Goal: Task Accomplishment & Management: Manage account settings

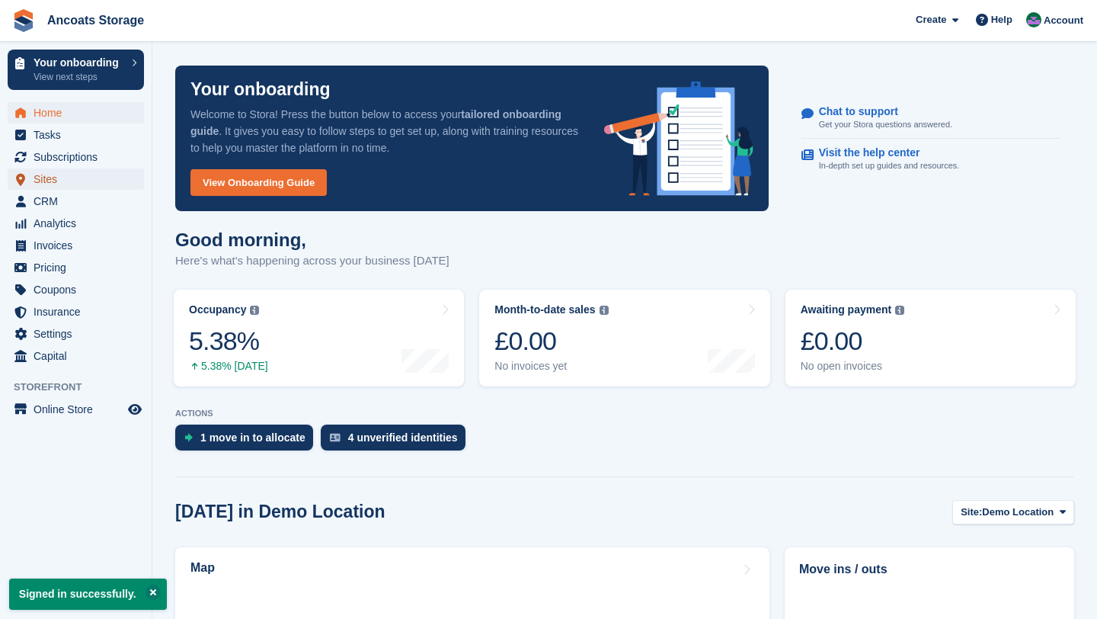
click at [52, 186] on span "Sites" at bounding box center [79, 178] width 91 height 21
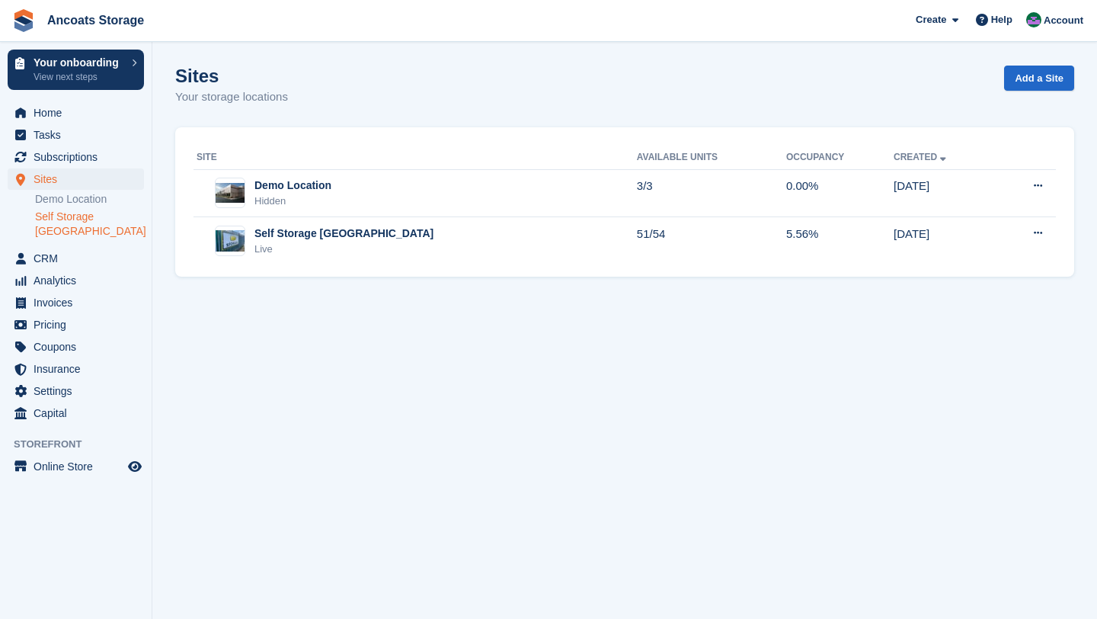
click at [75, 232] on link "Self Storage [GEOGRAPHIC_DATA]" at bounding box center [89, 224] width 109 height 29
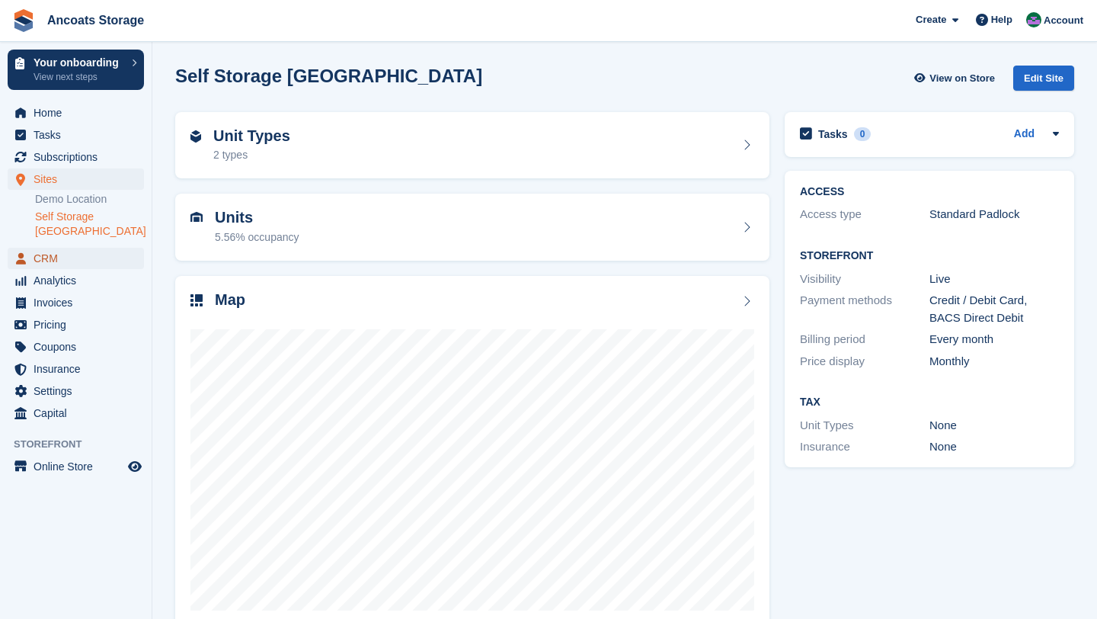
click at [48, 248] on span "CRM" at bounding box center [79, 258] width 91 height 21
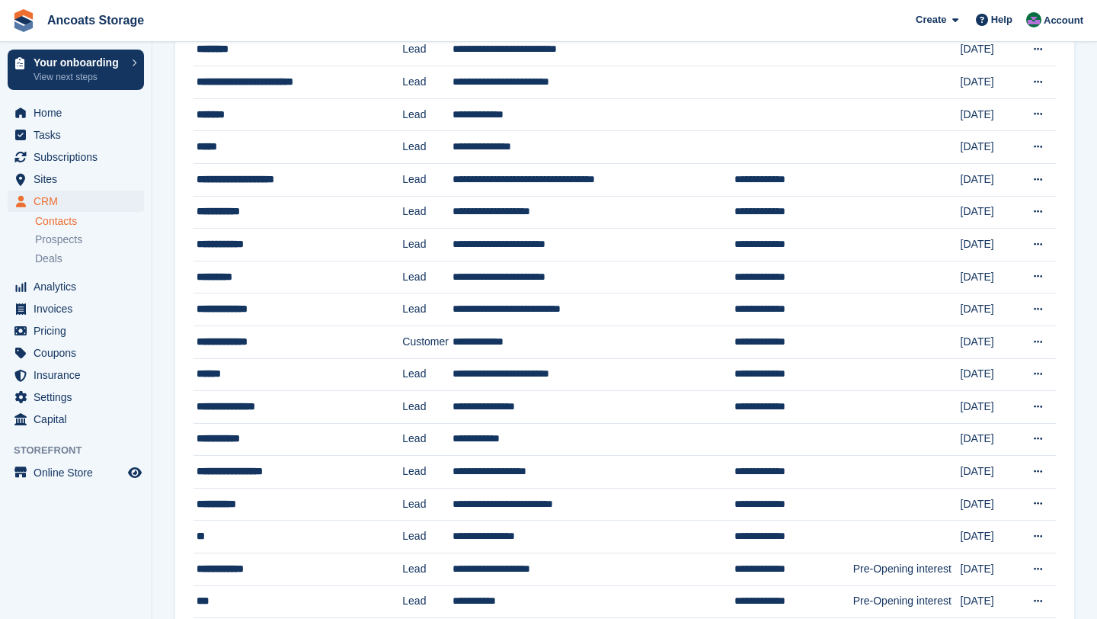
scroll to position [300, 0]
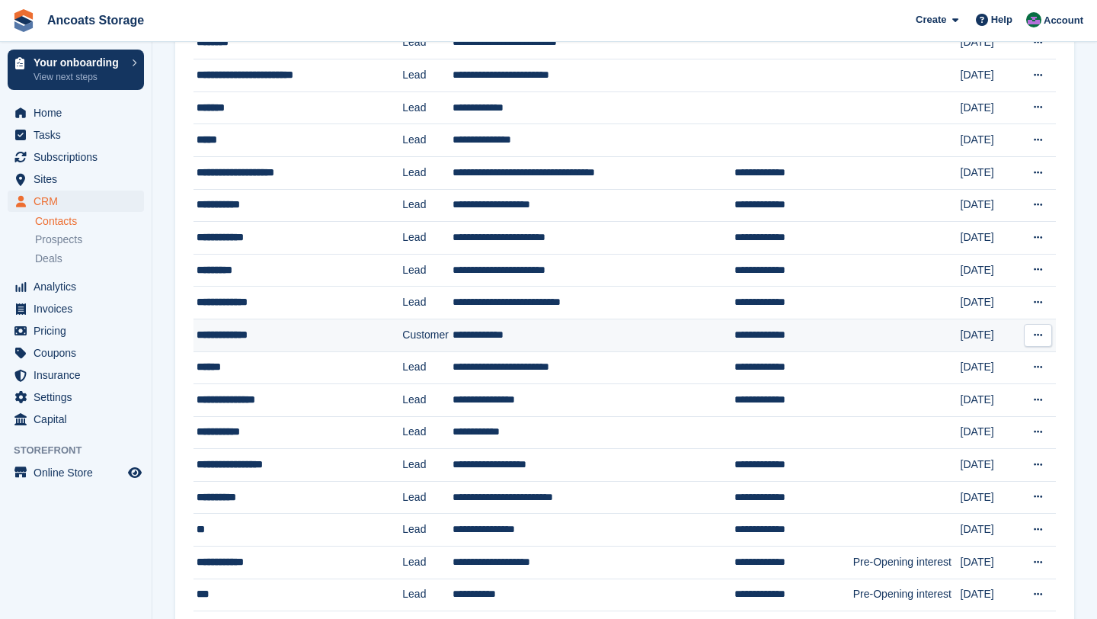
click at [242, 338] on div "**********" at bounding box center [291, 335] width 189 height 16
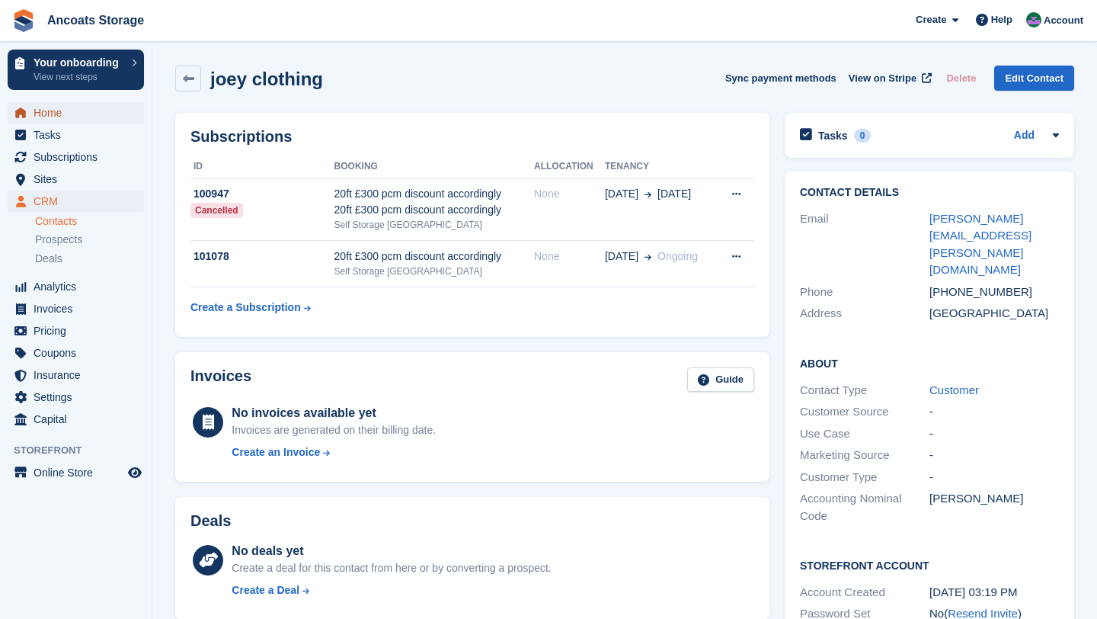
click at [107, 113] on span "Home" at bounding box center [79, 112] width 91 height 21
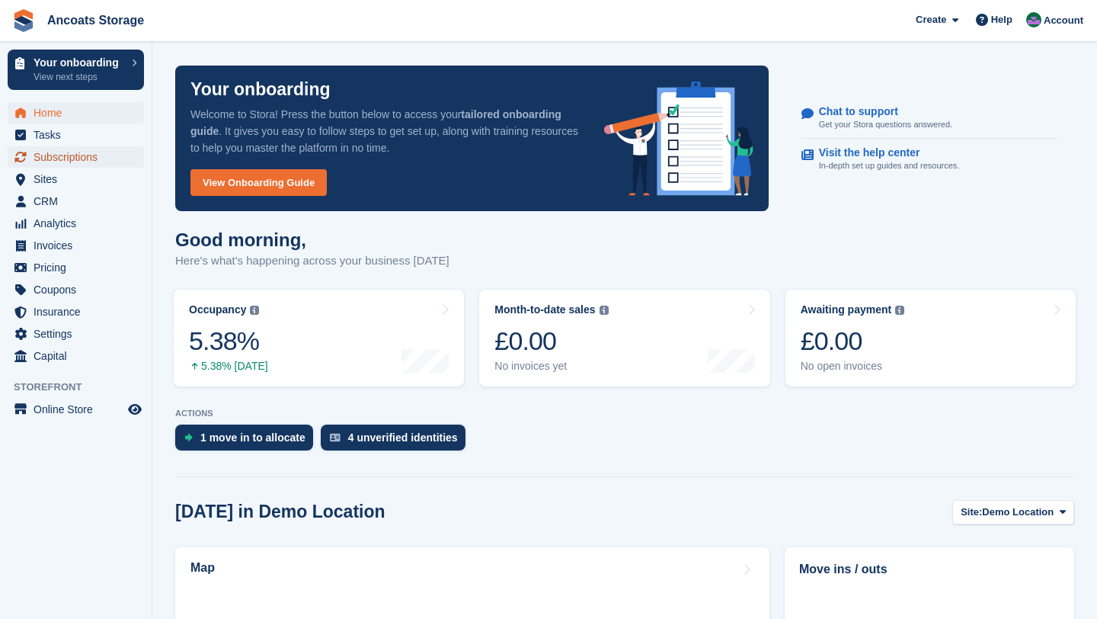
click at [53, 155] on span "Subscriptions" at bounding box center [79, 156] width 91 height 21
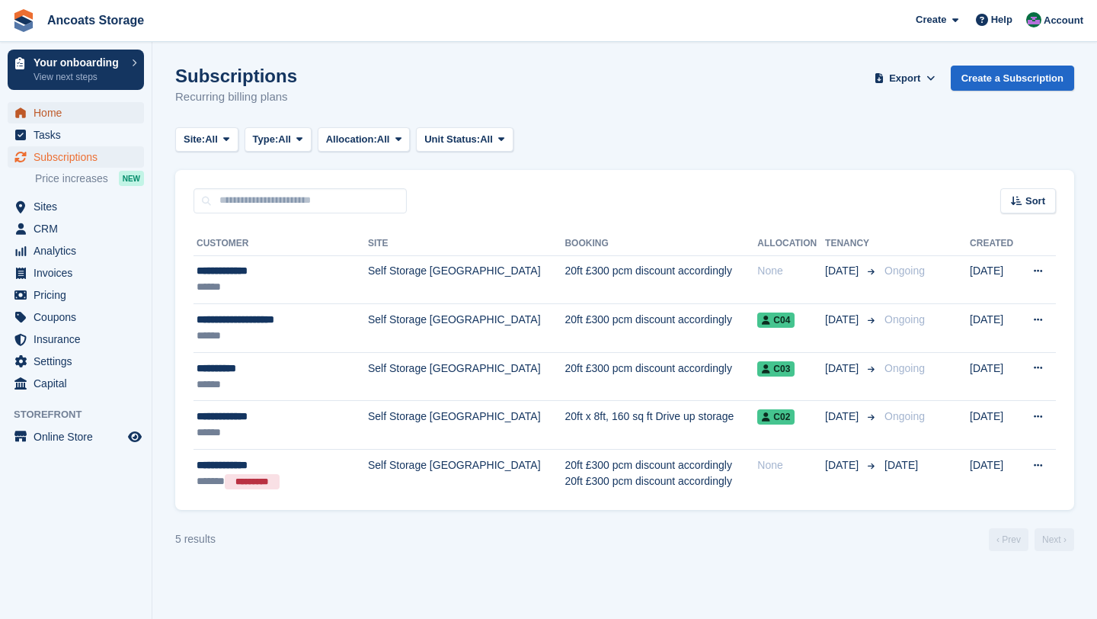
click at [91, 110] on span "Home" at bounding box center [79, 112] width 91 height 21
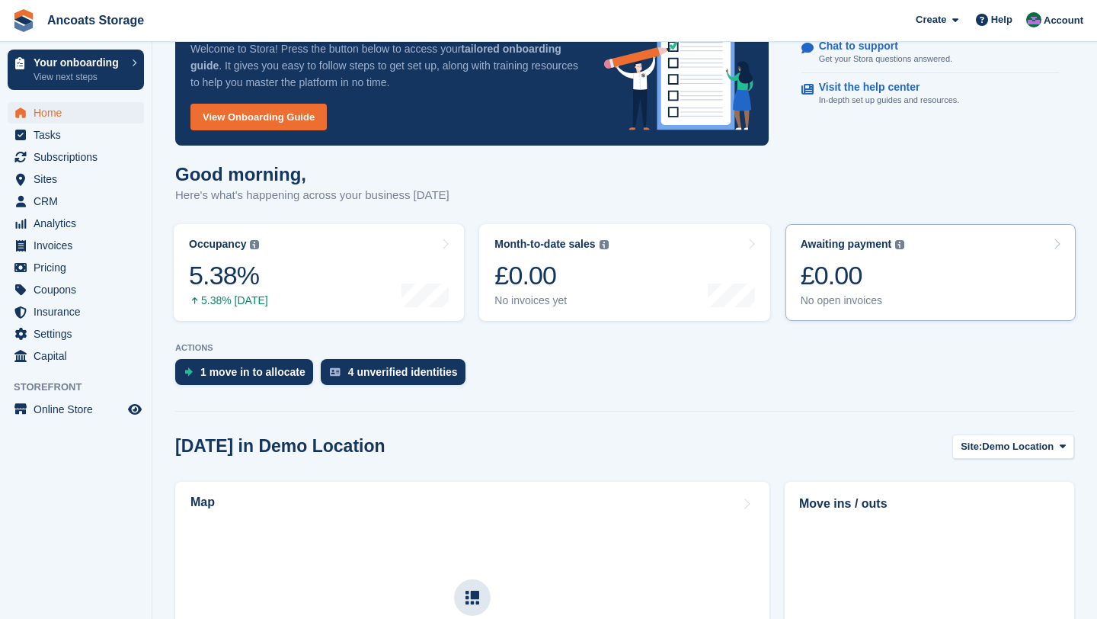
scroll to position [140, 0]
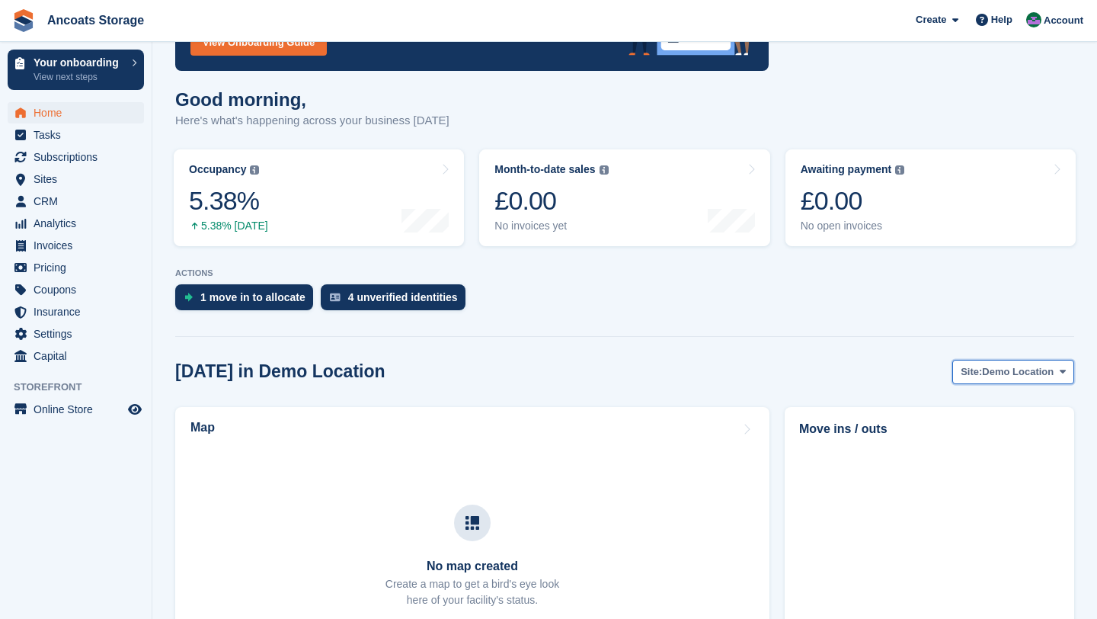
click at [1022, 369] on span "Demo Location" at bounding box center [1018, 371] width 72 height 15
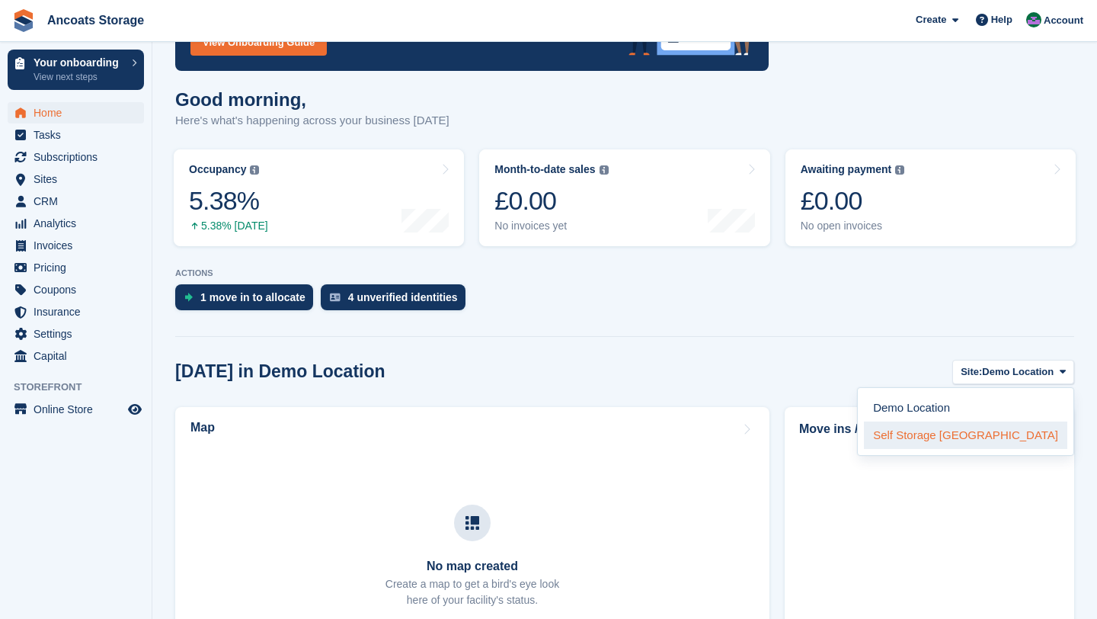
click at [962, 428] on link "Self Storage [GEOGRAPHIC_DATA]" at bounding box center [965, 434] width 203 height 27
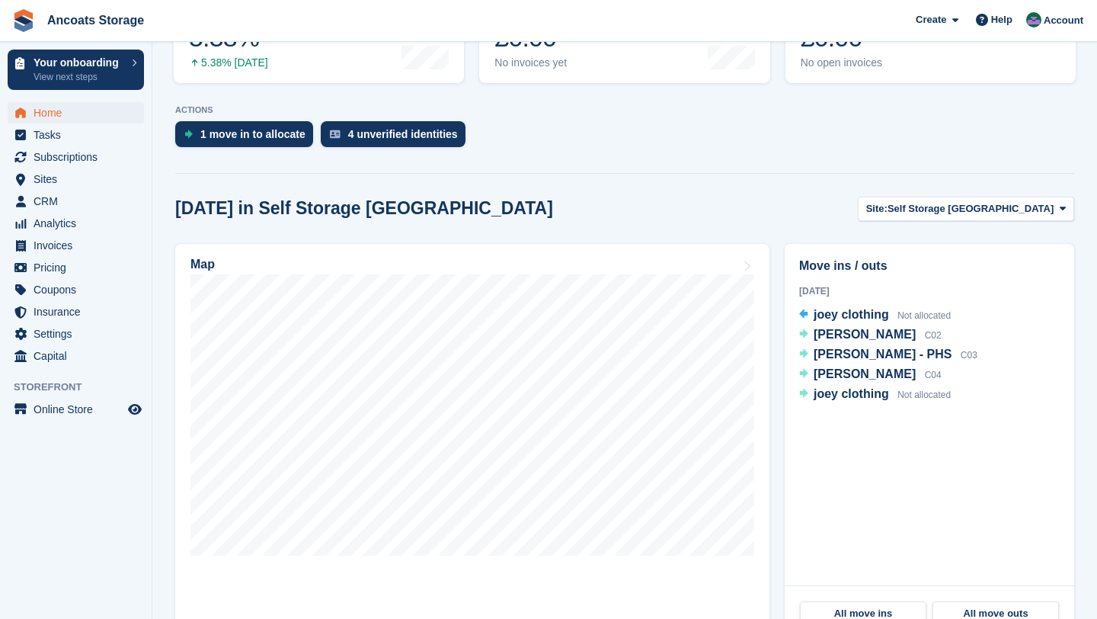
scroll to position [305, 0]
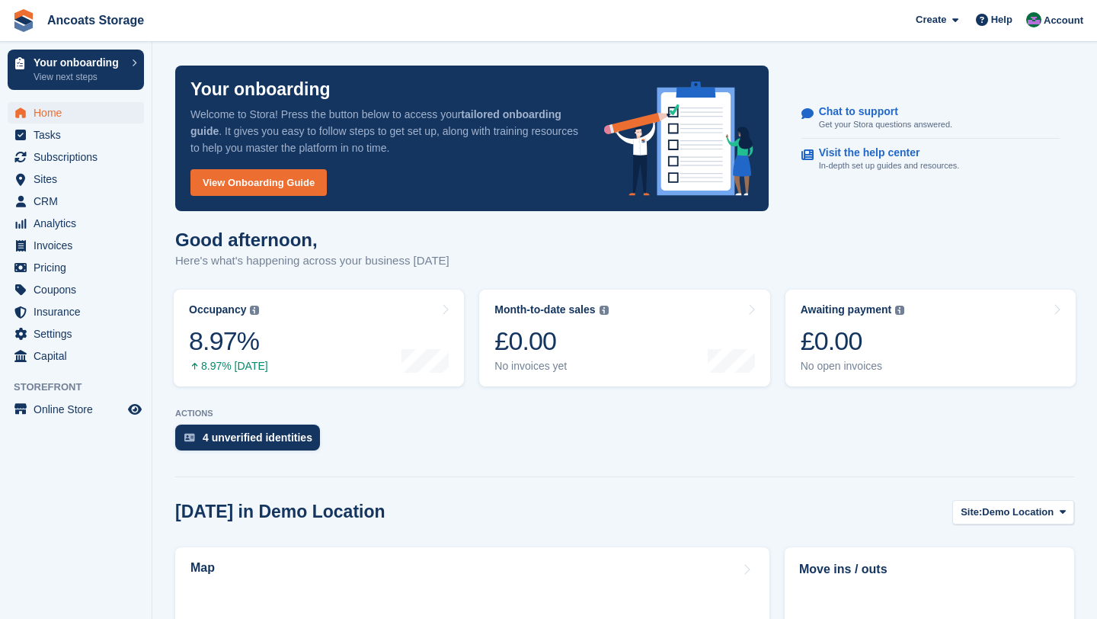
scroll to position [304, 0]
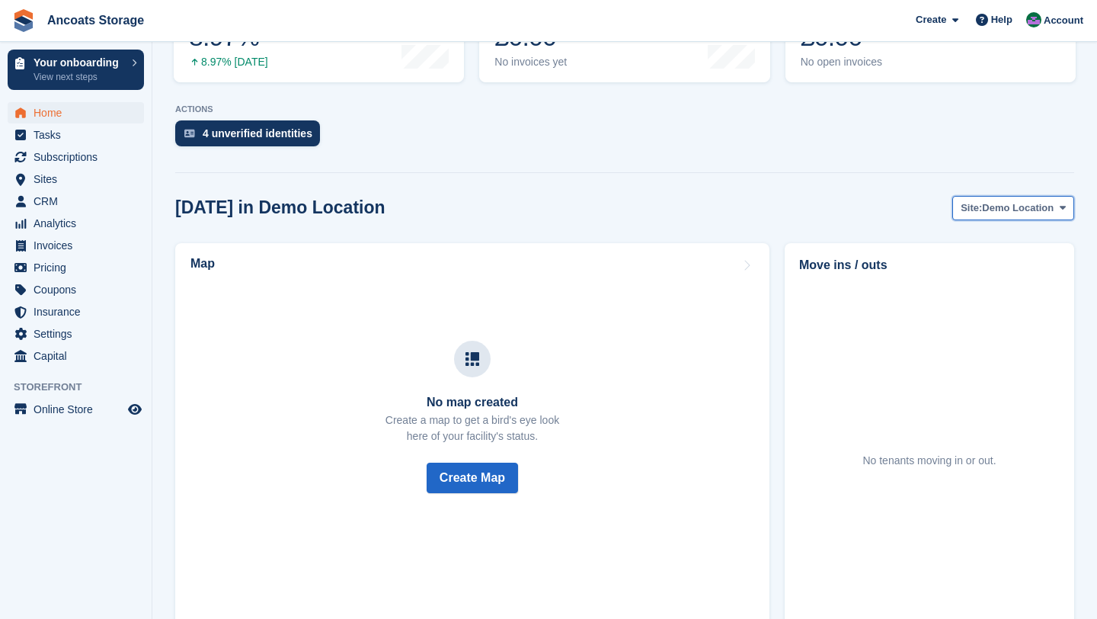
click at [1003, 216] on button "Site: Demo Location" at bounding box center [1013, 208] width 122 height 25
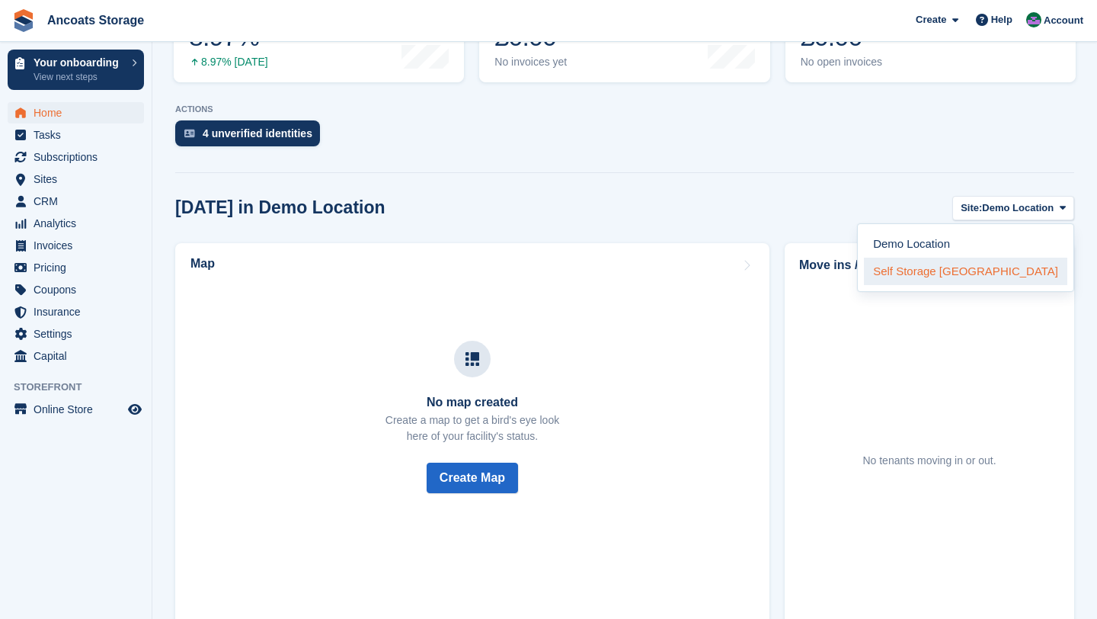
click at [995, 261] on link "Self Storage [GEOGRAPHIC_DATA]" at bounding box center [965, 271] width 203 height 27
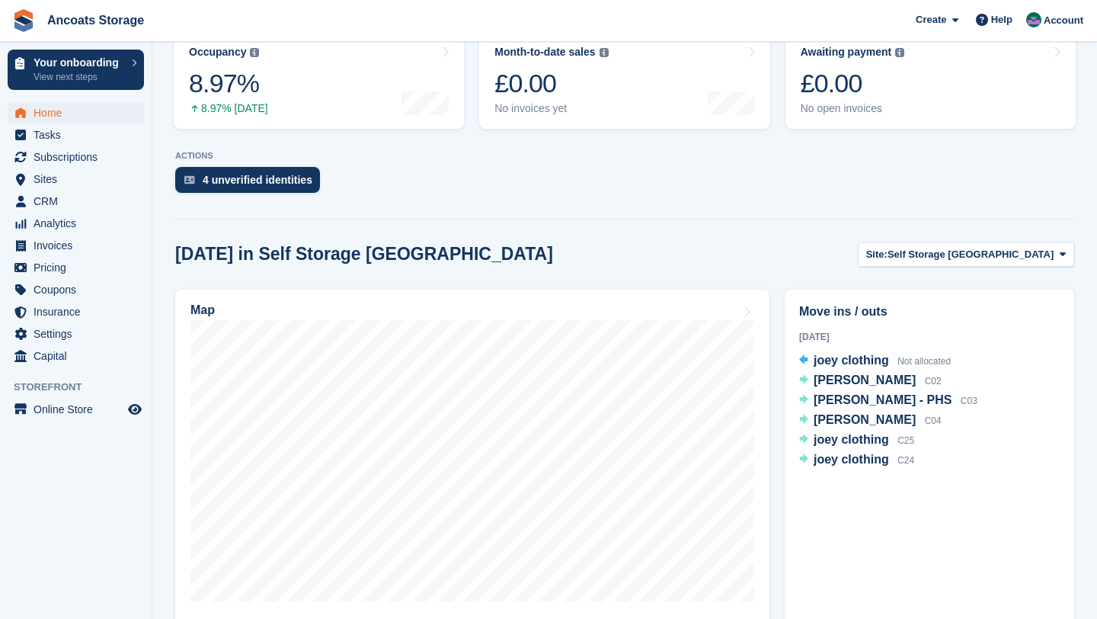
scroll to position [253, 0]
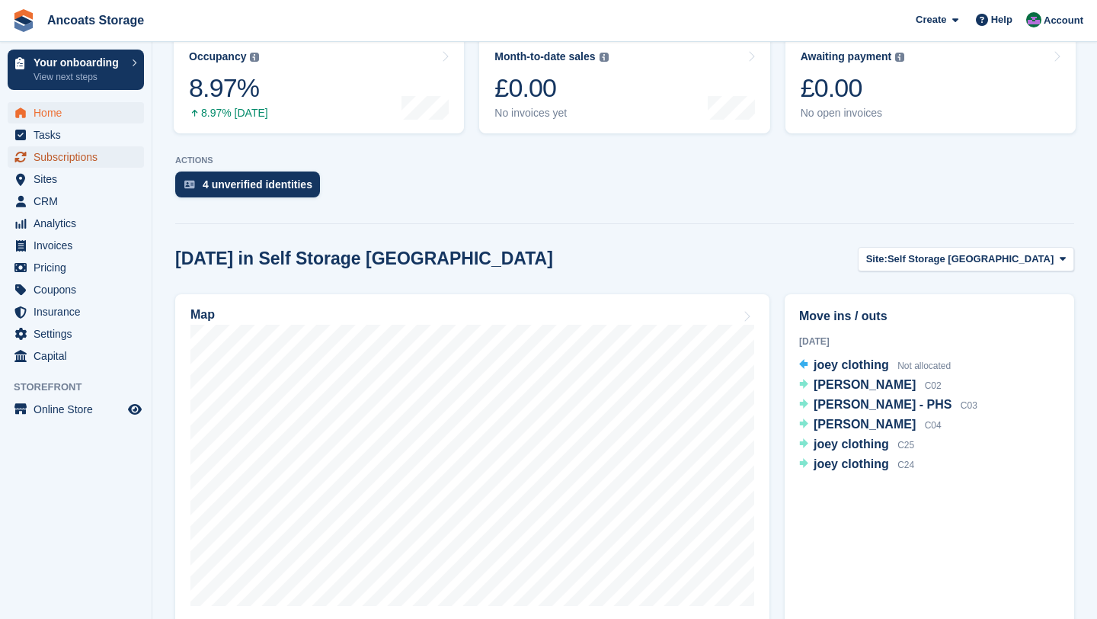
click at [69, 162] on span "Subscriptions" at bounding box center [79, 156] width 91 height 21
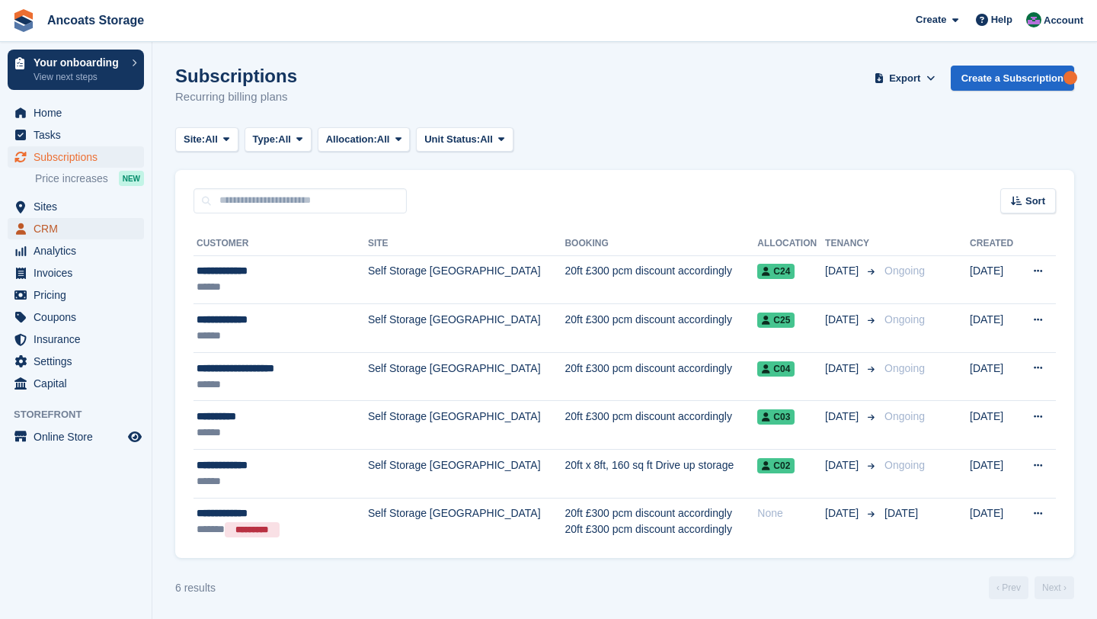
click at [47, 220] on span "CRM" at bounding box center [79, 228] width 91 height 21
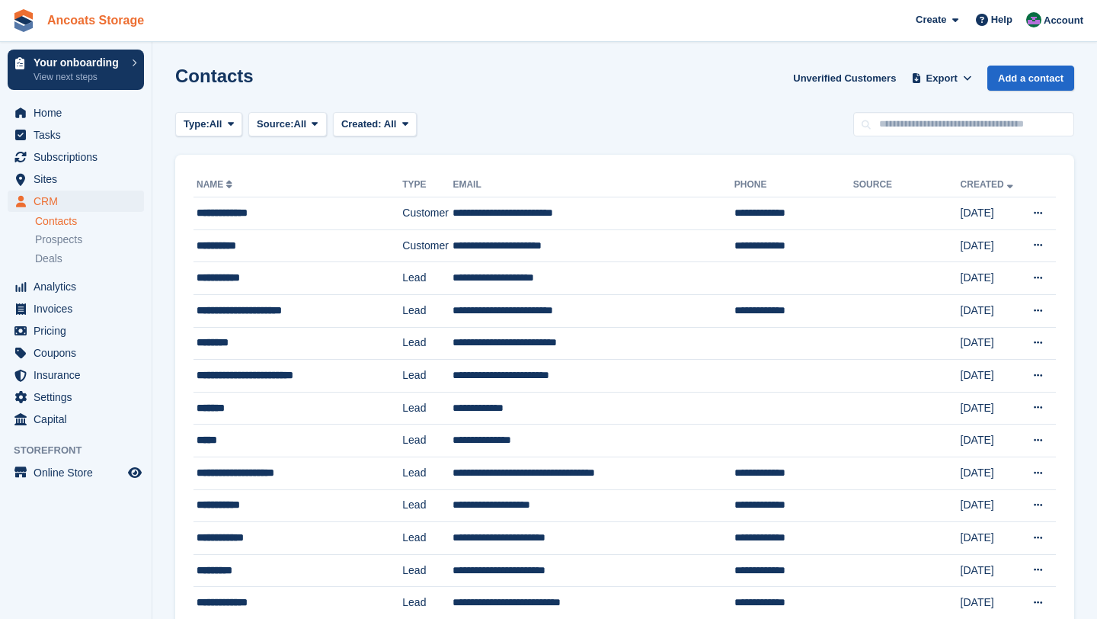
click at [144, 30] on link "Ancoats Storage" at bounding box center [95, 20] width 109 height 25
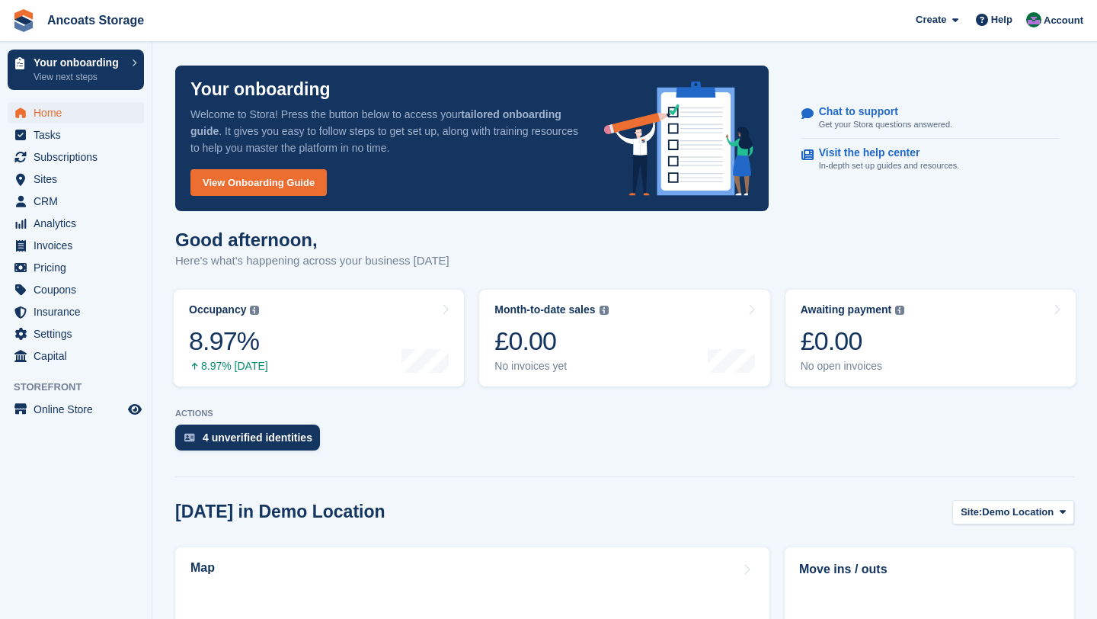
click at [1051, 19] on span "Account" at bounding box center [1064, 20] width 40 height 15
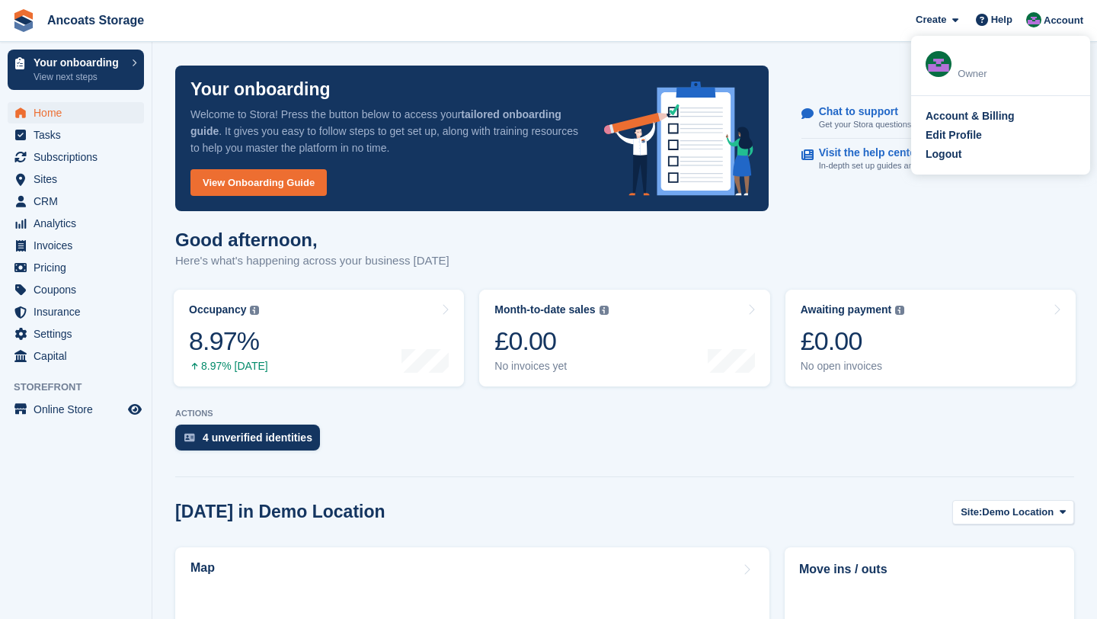
click at [940, 165] on div "Account & Billing Edit Profile Logout" at bounding box center [1000, 135] width 179 height 78
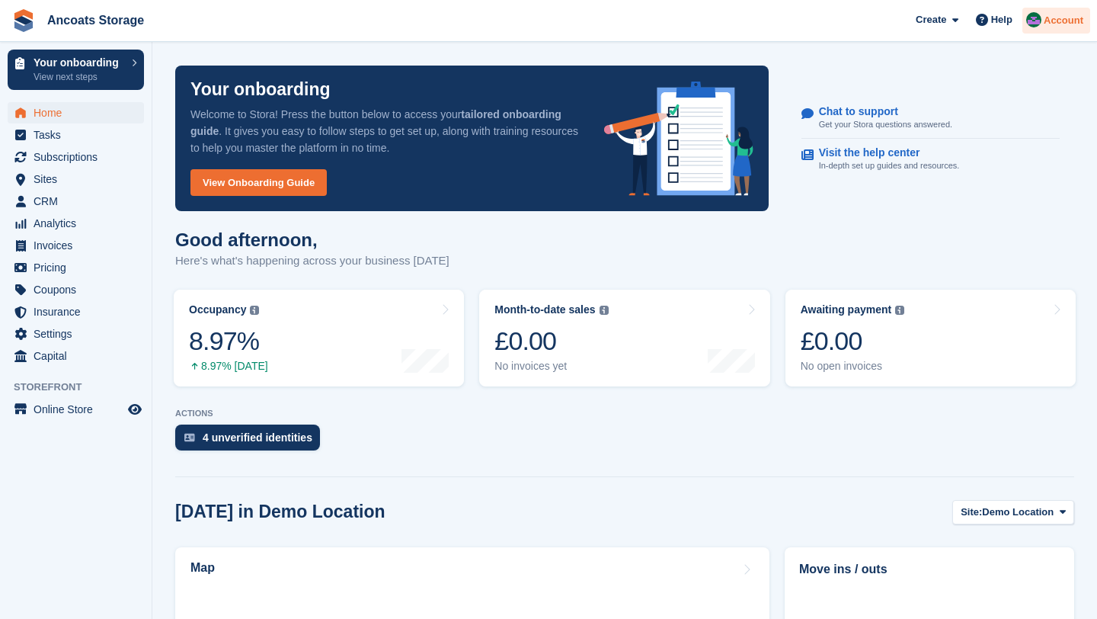
click at [1040, 21] on img at bounding box center [1033, 19] width 15 height 15
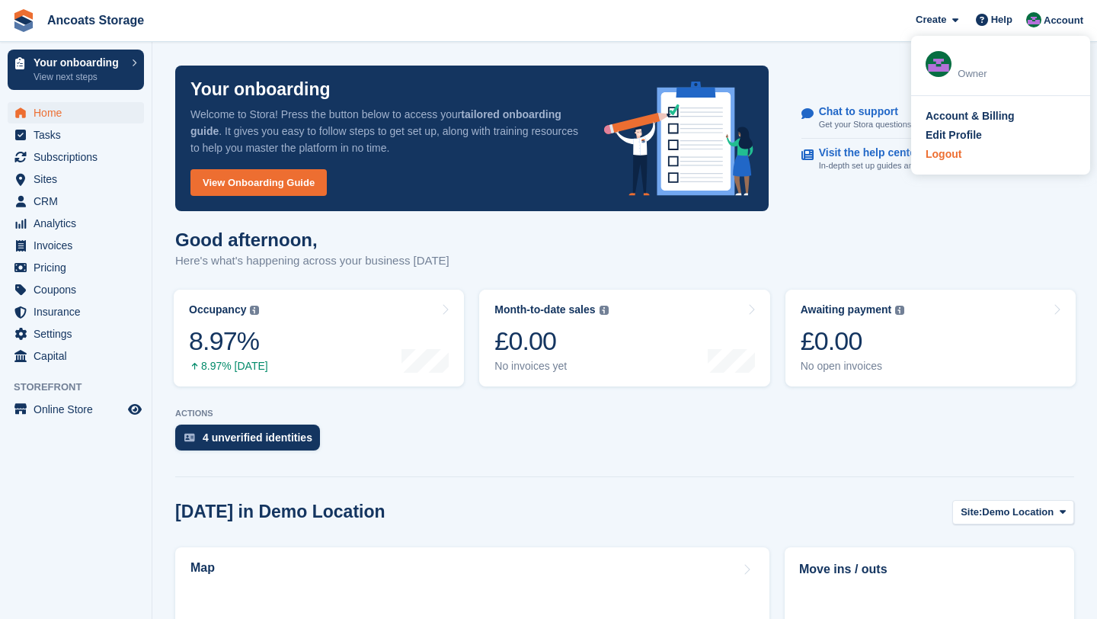
click at [955, 156] on div "Logout" at bounding box center [944, 154] width 36 height 16
